Goal: Find specific page/section: Find specific page/section

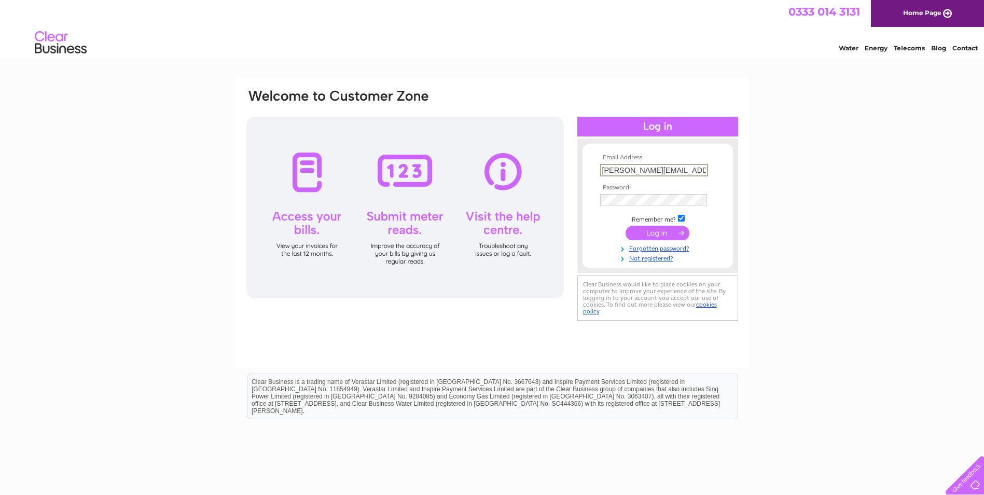
click at [699, 168] on input "scott.mcmartin@antoninehub.com" at bounding box center [654, 170] width 108 height 12
click at [669, 169] on input "scott.mc.com" at bounding box center [654, 170] width 108 height 12
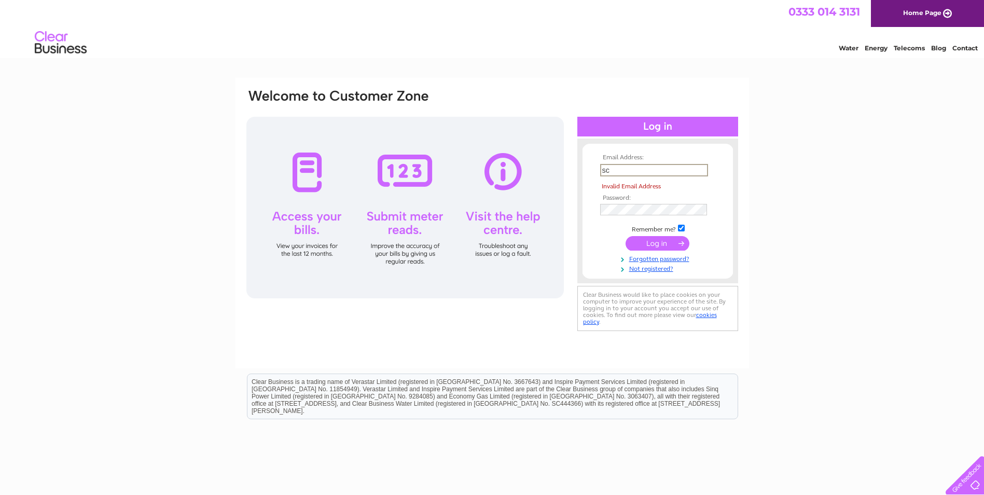
type input "s"
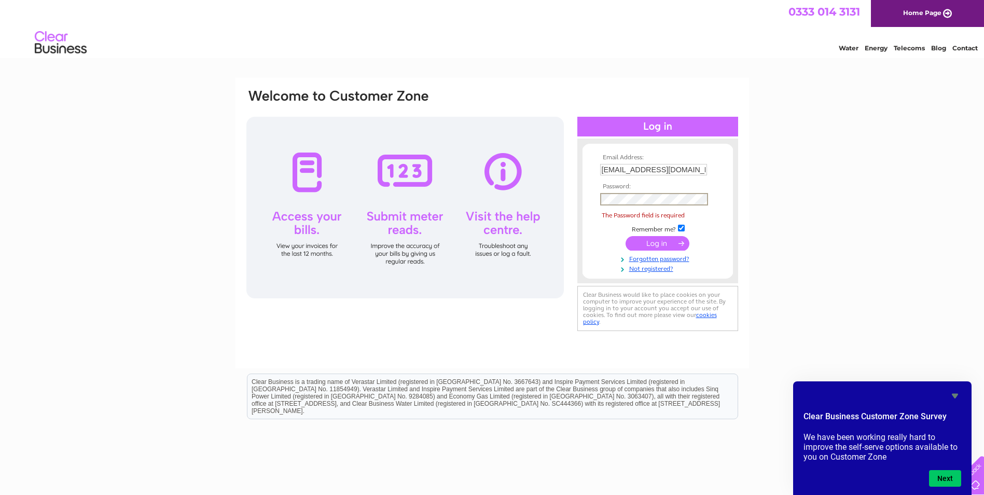
click at [707, 173] on input "leannesteel@antoninehub.com" at bounding box center [653, 169] width 107 height 11
type input "scott.mcmartin@antoninehub.com"
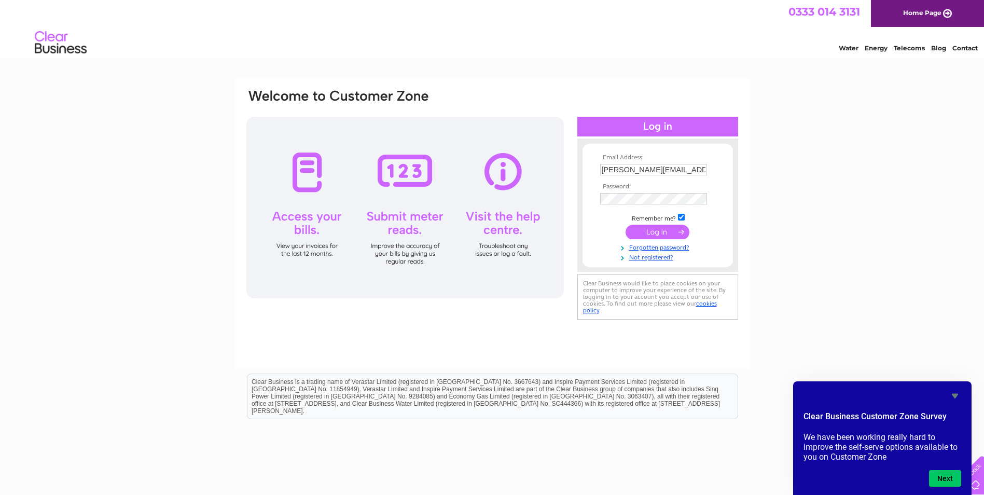
click at [656, 230] on input "submit" at bounding box center [658, 232] width 64 height 15
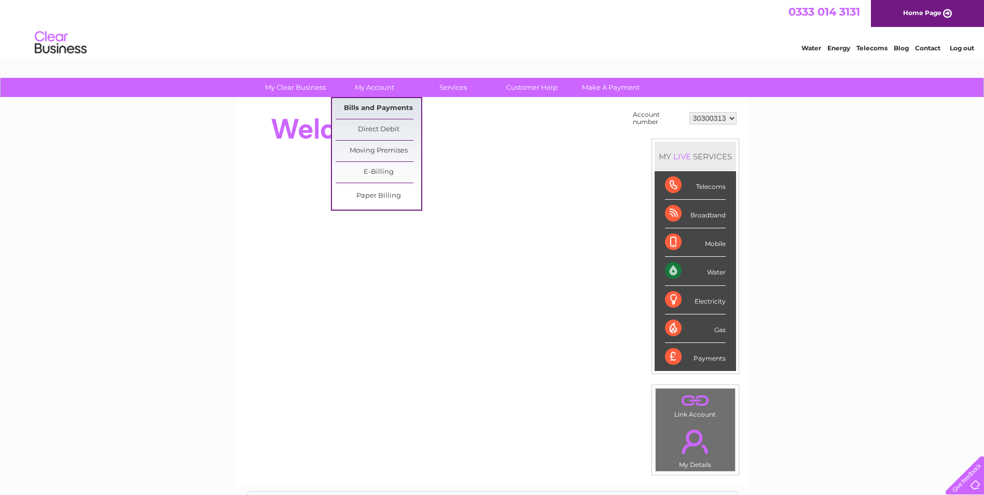
click at [378, 110] on link "Bills and Payments" at bounding box center [379, 108] width 86 height 21
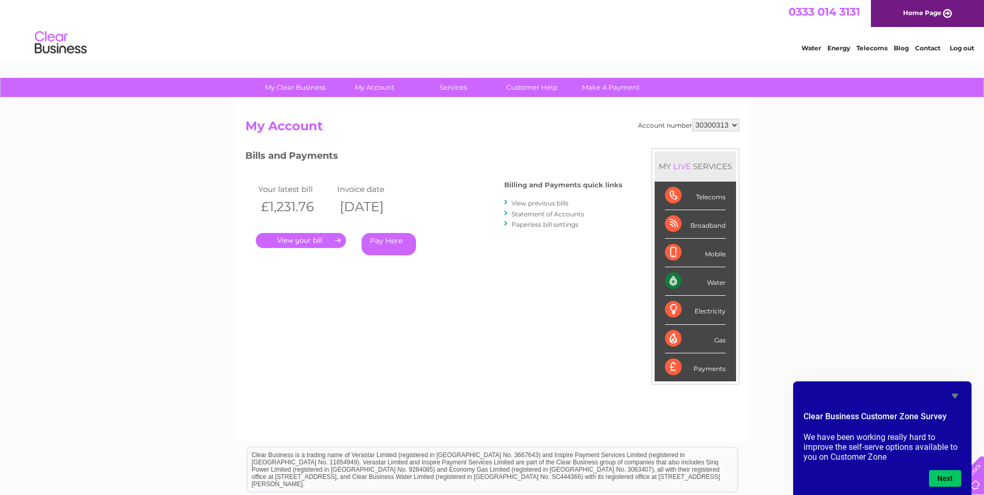
click at [934, 49] on link "Contact" at bounding box center [927, 48] width 25 height 8
